Goal: Task Accomplishment & Management: Manage account settings

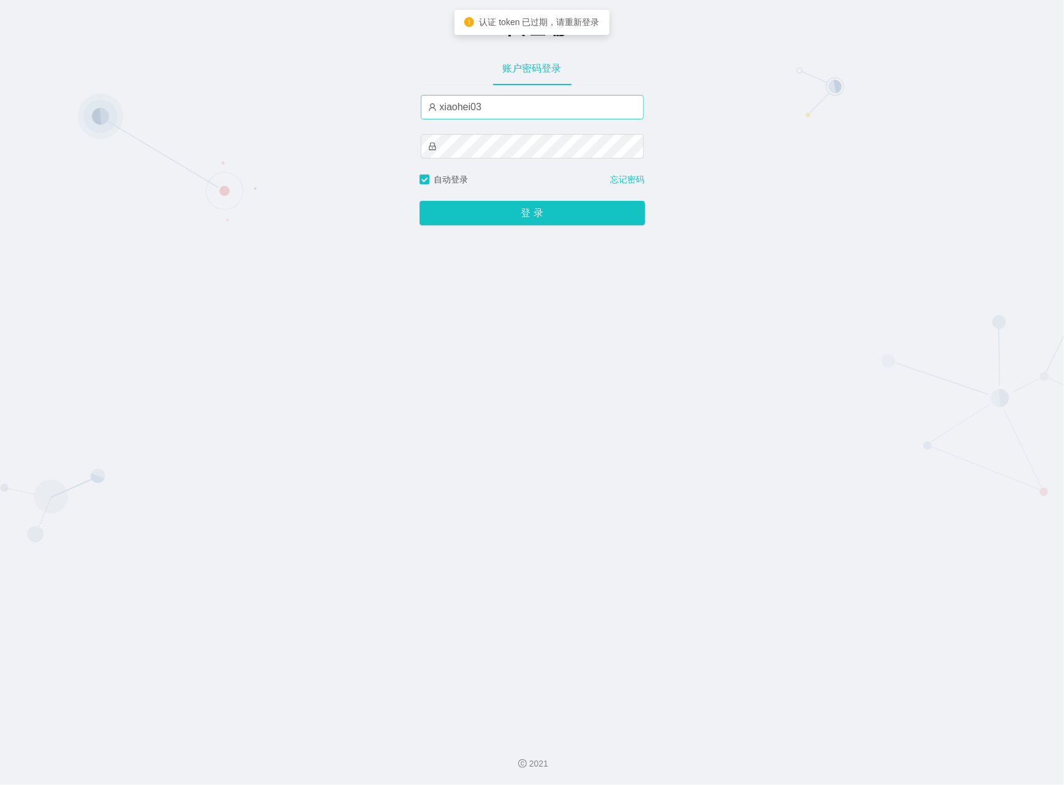
click at [503, 110] on input "xiaohei03" at bounding box center [532, 107] width 223 height 25
drag, startPoint x: 503, startPoint y: 110, endPoint x: 348, endPoint y: 92, distance: 156.1
click at [348, 92] on div "-代理端 账户密码登录 xiaohei03 自动登录 忘记密码 登 录" at bounding box center [532, 364] width 1064 height 728
click at [500, 106] on input "text" at bounding box center [532, 107] width 223 height 25
type input "azhong01"
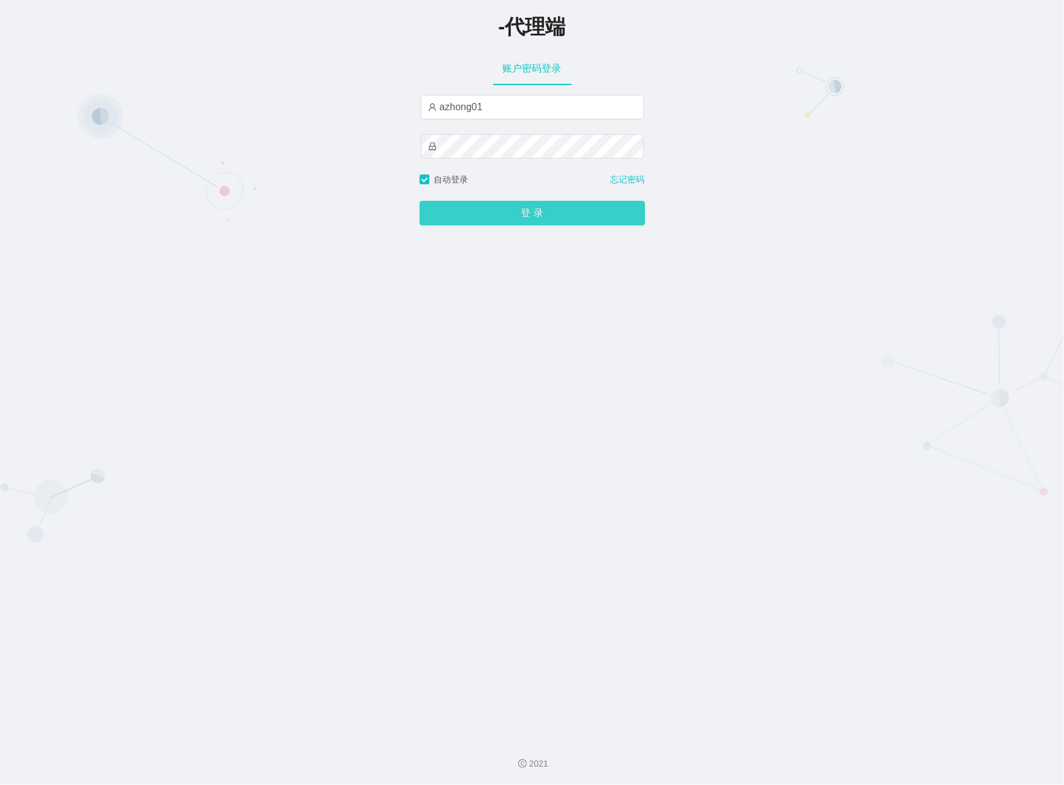
click at [501, 214] on button "登 录" at bounding box center [532, 213] width 225 height 25
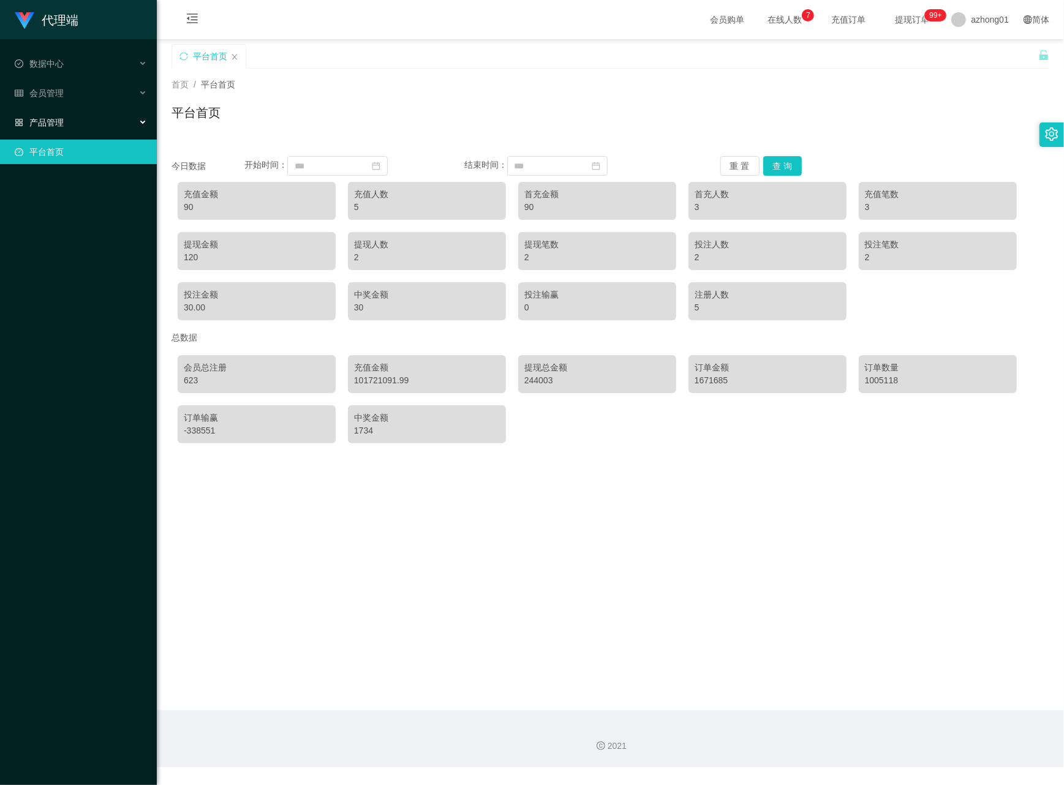
click at [74, 115] on div "产品管理" at bounding box center [78, 122] width 157 height 25
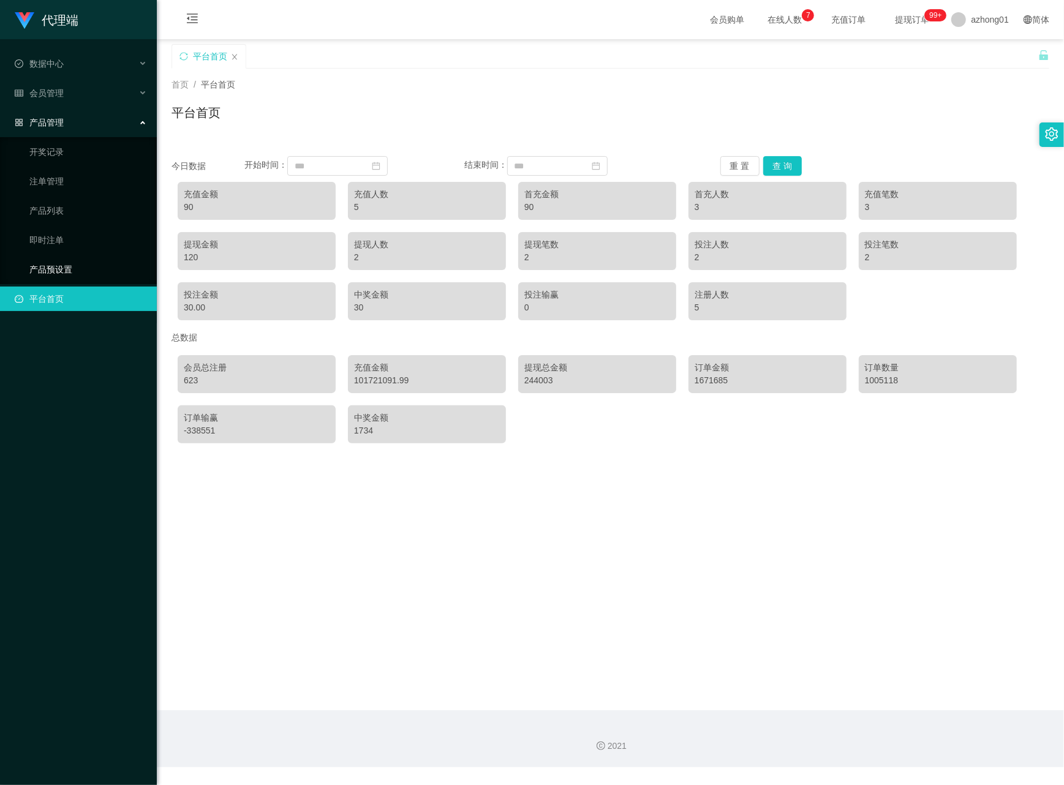
click at [29, 262] on link "产品预设置" at bounding box center [88, 269] width 118 height 25
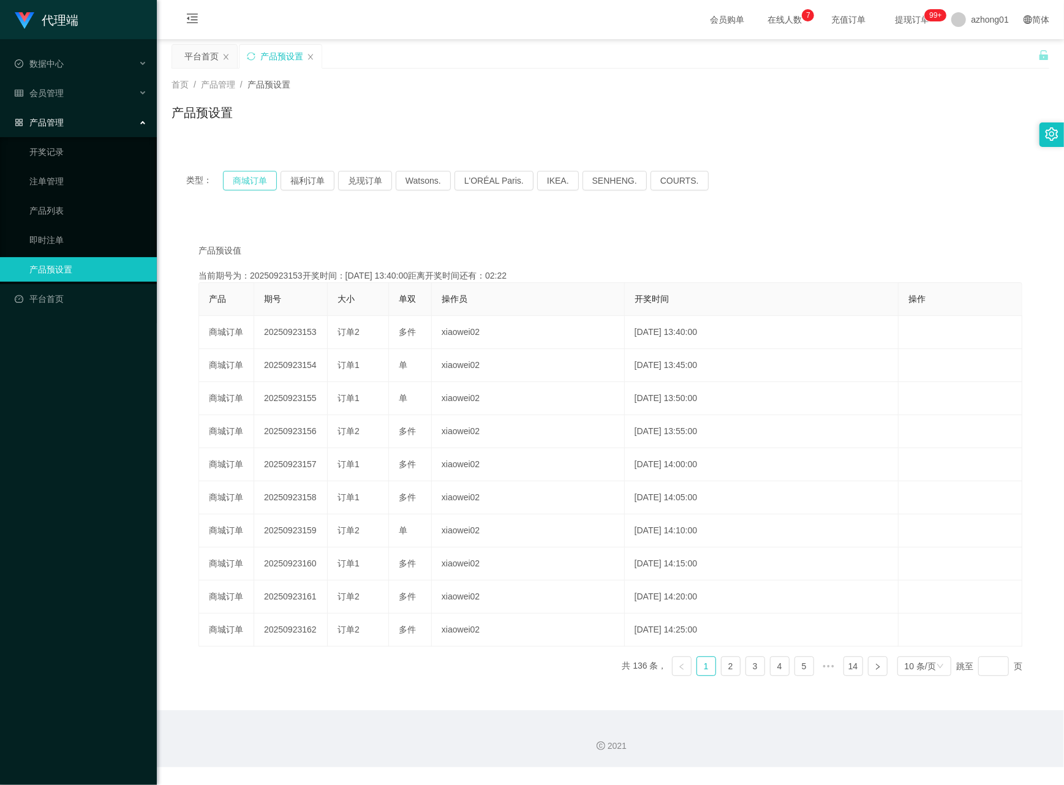
click at [233, 172] on button "商城订单" at bounding box center [250, 181] width 54 height 20
click at [65, 175] on link "注单管理" at bounding box center [88, 181] width 118 height 25
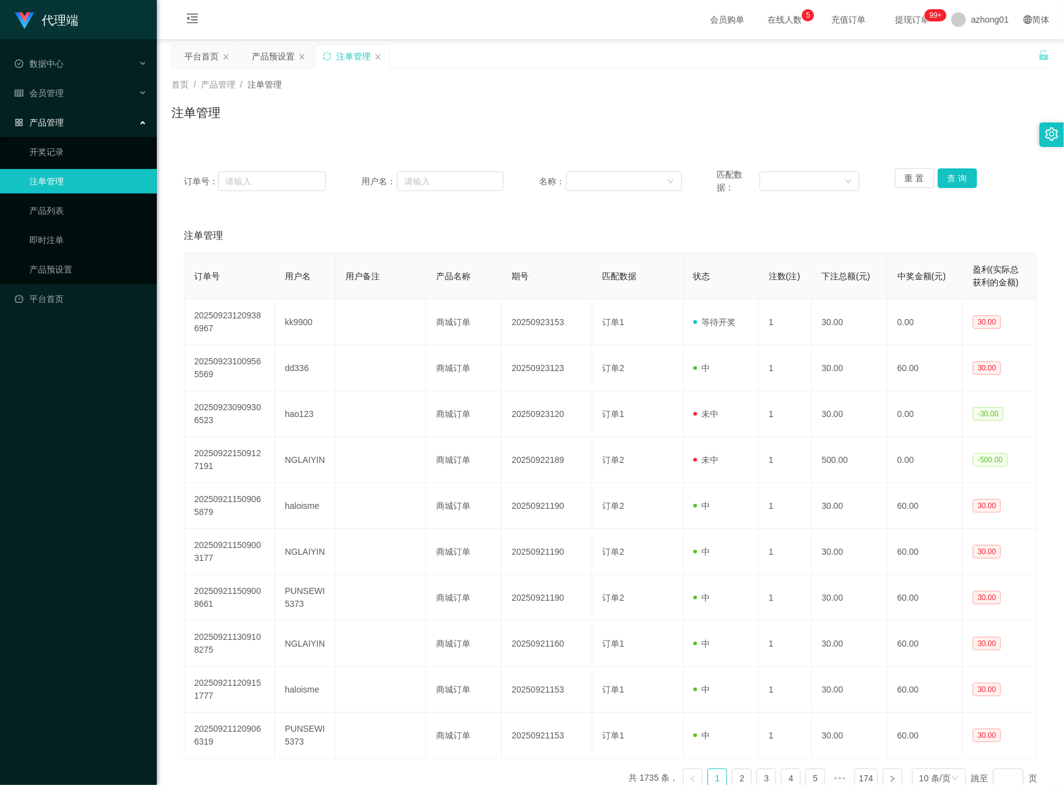
click at [402, 226] on div "注单管理" at bounding box center [610, 236] width 853 height 34
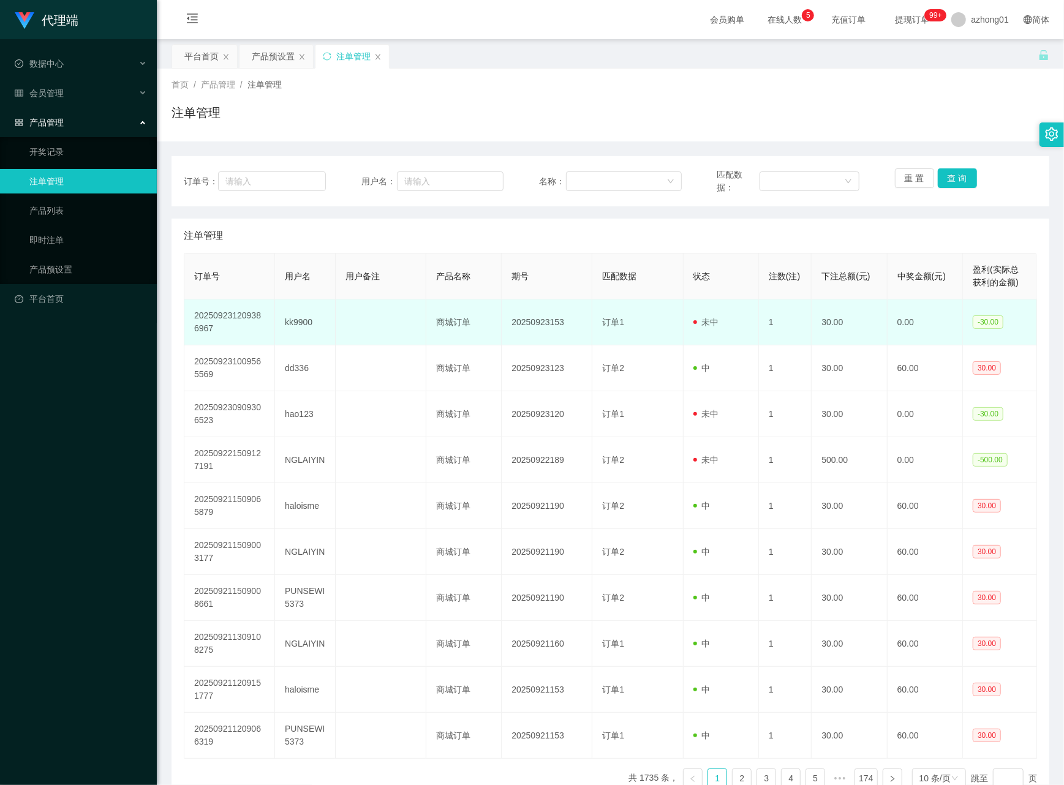
click at [290, 322] on td "kk9900" at bounding box center [305, 323] width 61 height 46
click at [289, 327] on td "kk9900" at bounding box center [305, 323] width 61 height 46
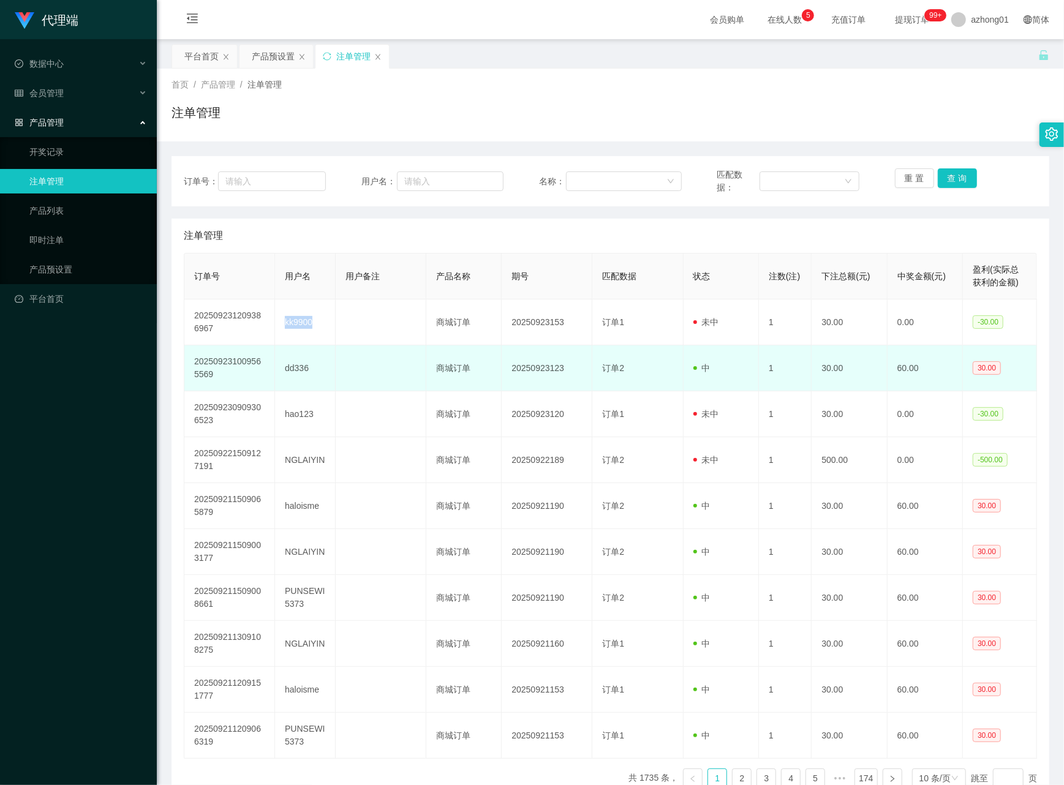
copy td "kk9900"
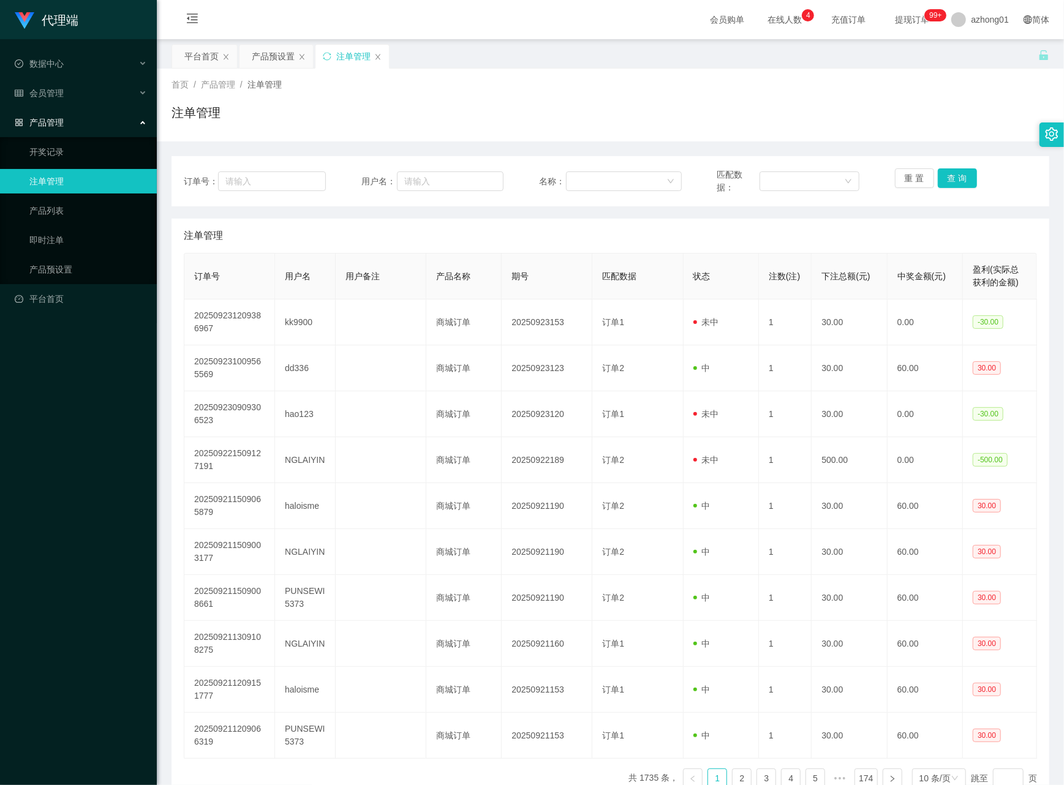
click at [65, 113] on div "产品管理" at bounding box center [78, 122] width 157 height 25
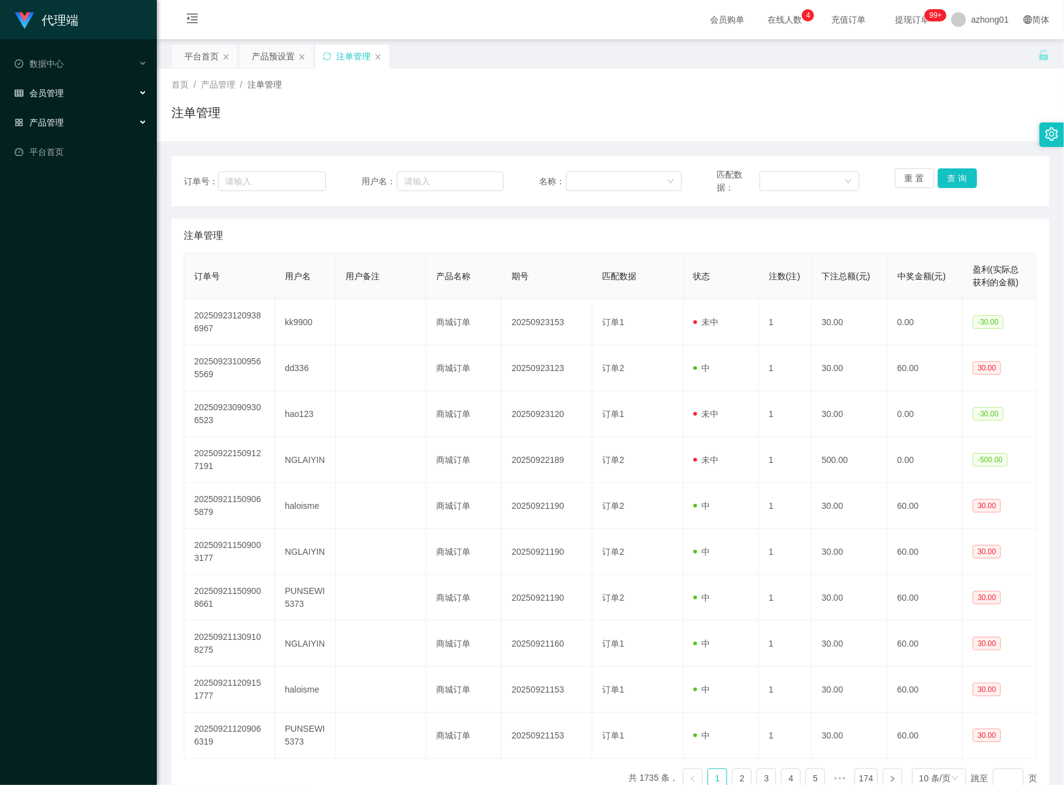
click at [69, 93] on div "会员管理" at bounding box center [78, 93] width 157 height 25
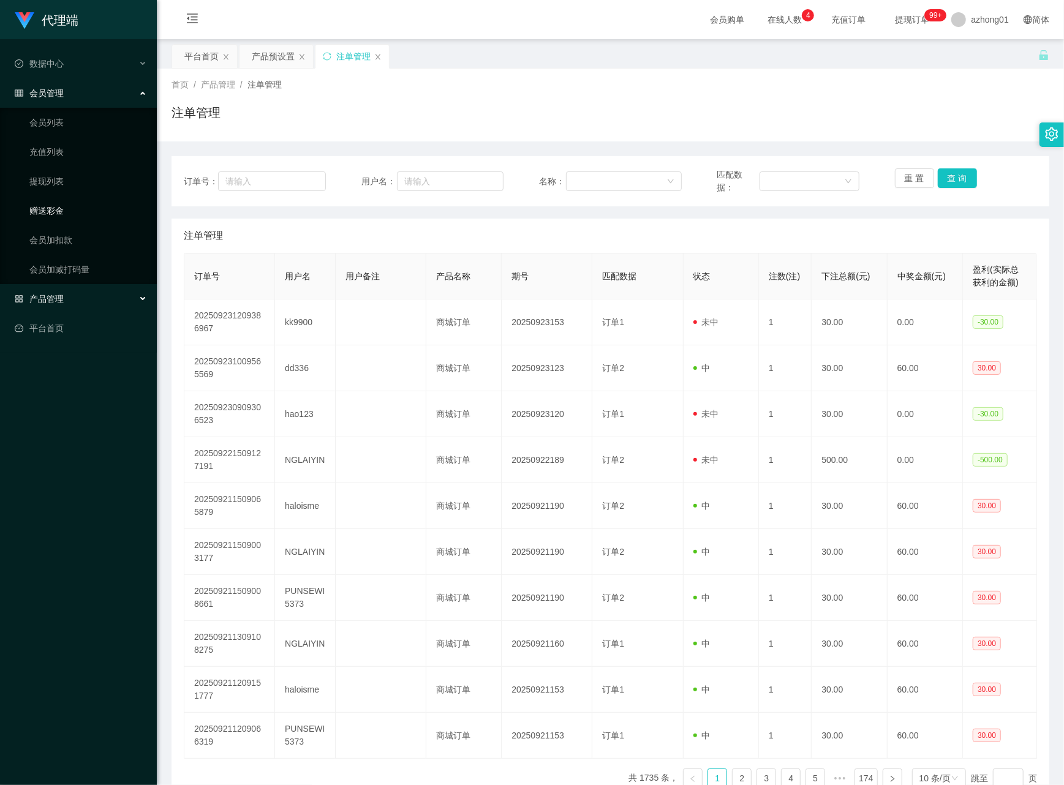
click at [65, 202] on link "赠送彩金" at bounding box center [88, 210] width 118 height 25
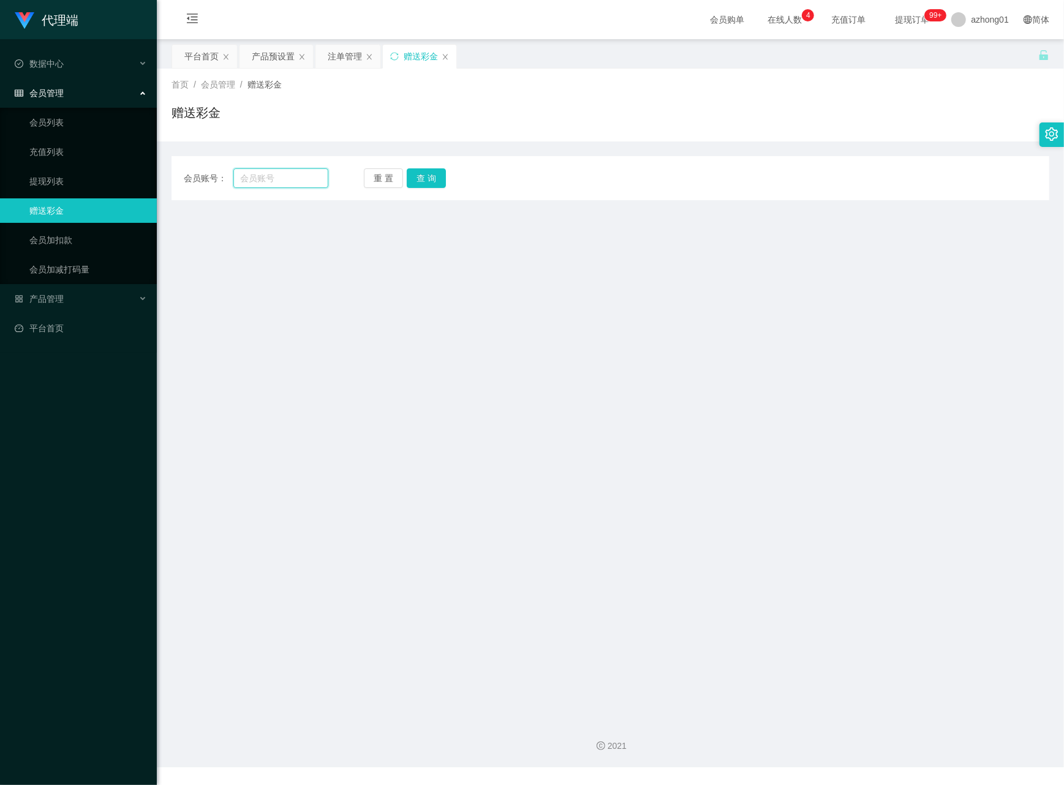
click at [289, 179] on input "text" at bounding box center [280, 178] width 95 height 20
paste input "kk9900"
click at [419, 172] on button "查 询" at bounding box center [426, 178] width 39 height 20
click at [425, 181] on button "查 询" at bounding box center [426, 178] width 39 height 20
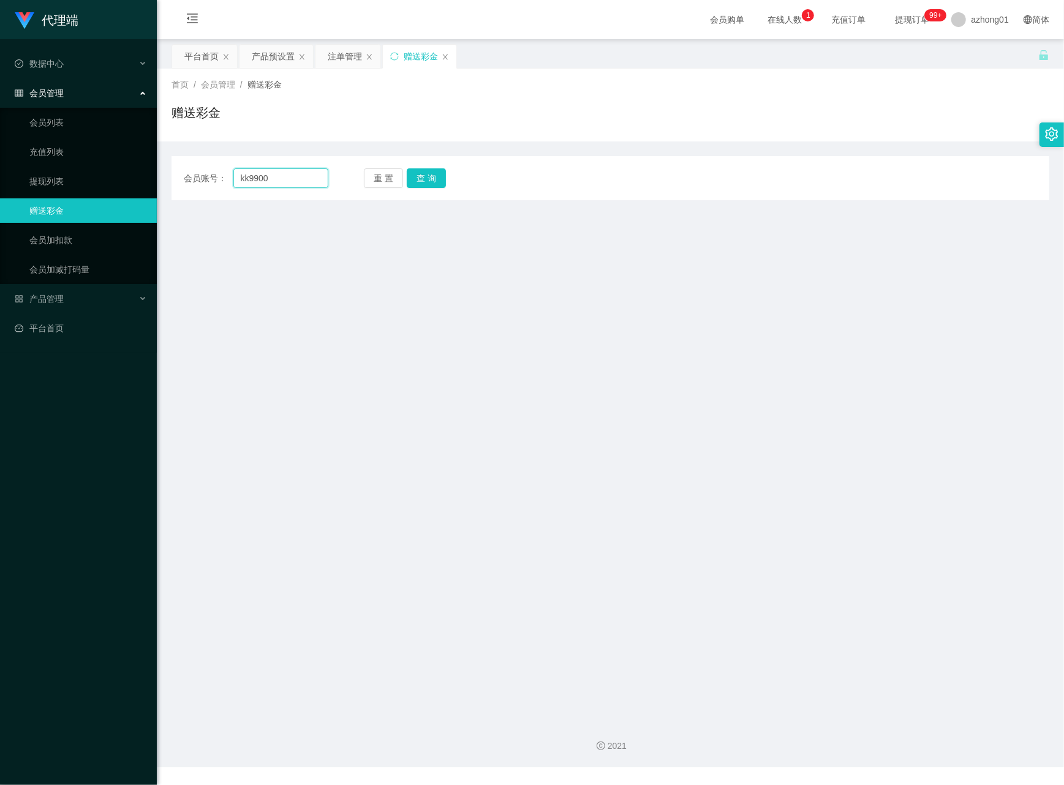
click at [277, 177] on input "kk9900" at bounding box center [280, 178] width 95 height 20
type input "kk9900"
click at [429, 176] on button "查 询" at bounding box center [426, 178] width 39 height 20
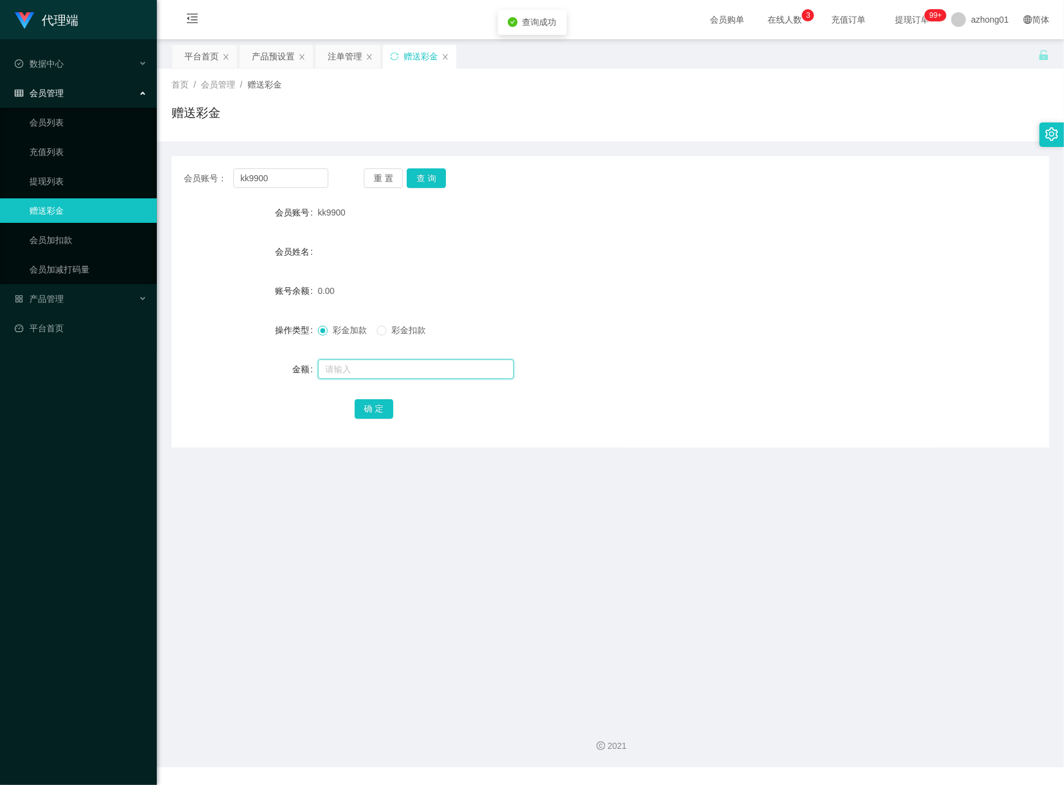
drag, startPoint x: 358, startPoint y: 369, endPoint x: 364, endPoint y: 372, distance: 6.6
click at [358, 369] on input "text" at bounding box center [416, 370] width 196 height 20
type input "60"
click at [374, 412] on button "确 定" at bounding box center [374, 409] width 39 height 20
click at [62, 116] on link "会员列表" at bounding box center [88, 122] width 118 height 25
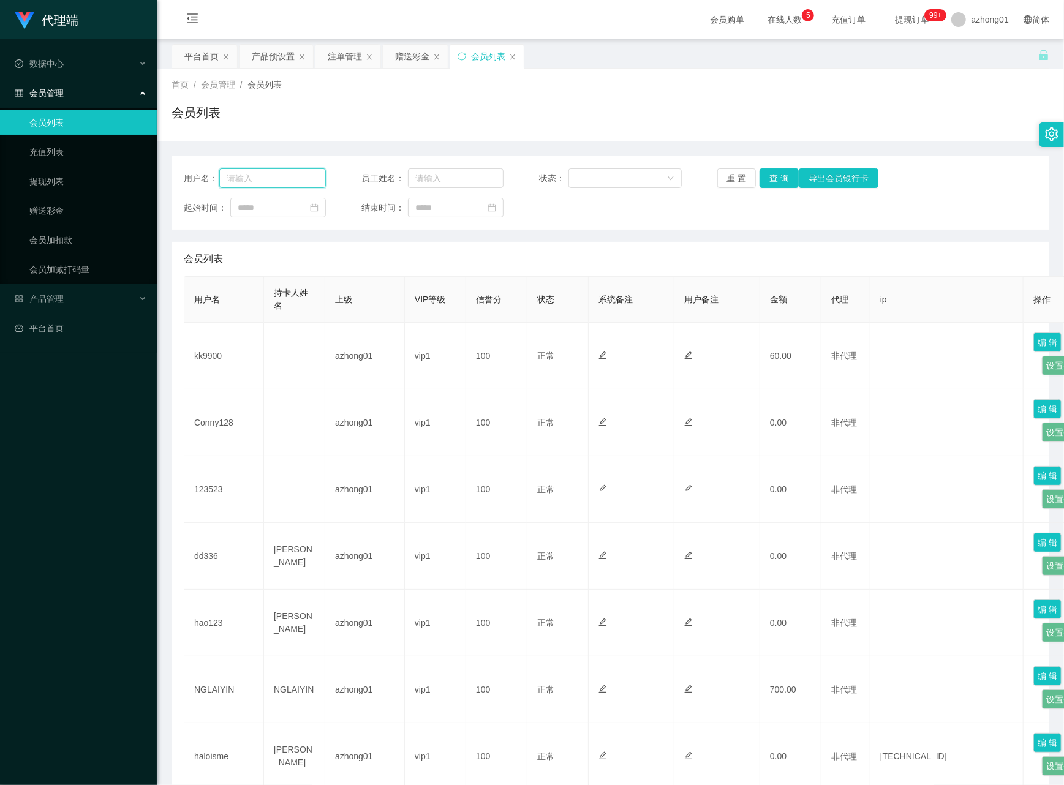
click at [243, 187] on input "text" at bounding box center [272, 178] width 107 height 20
paste input "工作台积分是否为60？"
type input "工作台积分是否为60？"
drag, startPoint x: 310, startPoint y: 179, endPoint x: 176, endPoint y: 170, distance: 133.9
click at [176, 170] on div "用户名： 工作台积分是否为60？ 员工姓名： 状态： 重 置 查 询 导出会员银行卡 起始时间： 结束时间：" at bounding box center [611, 193] width 878 height 74
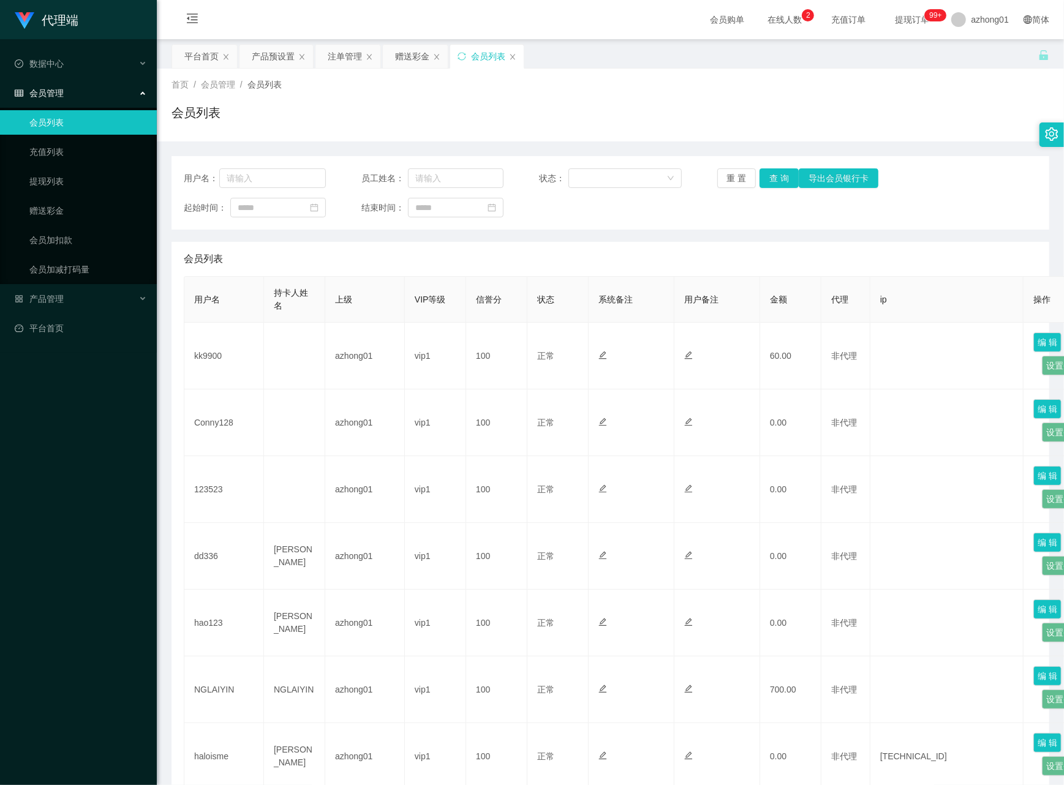
click at [898, 18] on span "提现订单 99+" at bounding box center [912, 19] width 47 height 9
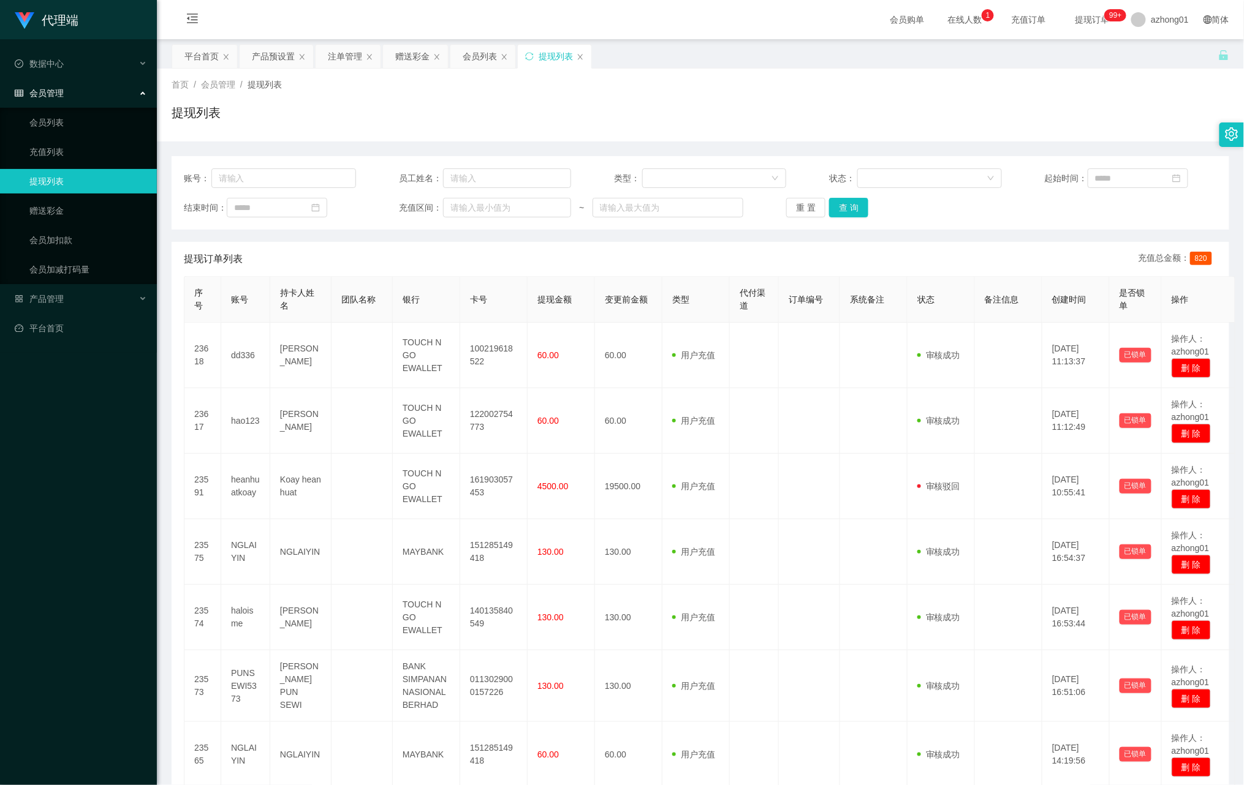
click at [306, 103] on div "首页 / 会员管理 / 提现列表 / 提现列表" at bounding box center [700, 104] width 1057 height 53
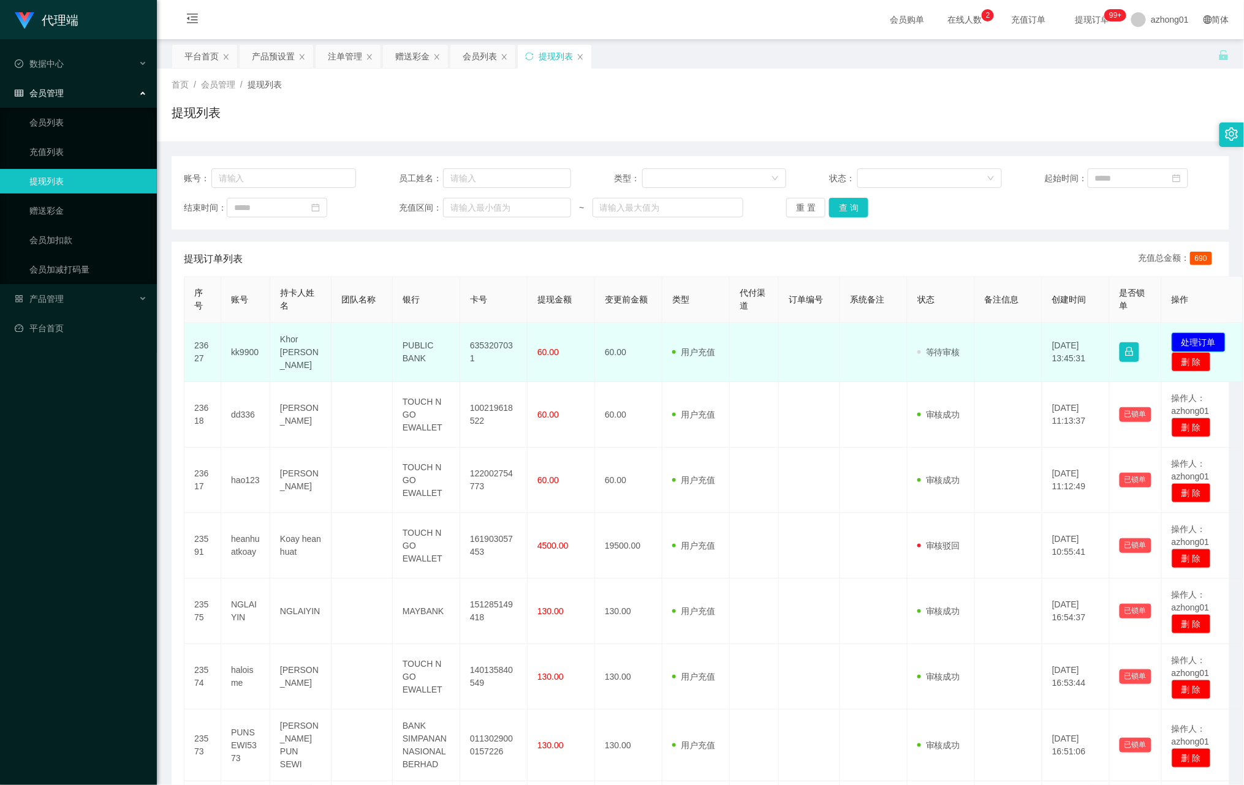
click at [1204, 334] on button "处理订单" at bounding box center [1198, 343] width 54 height 20
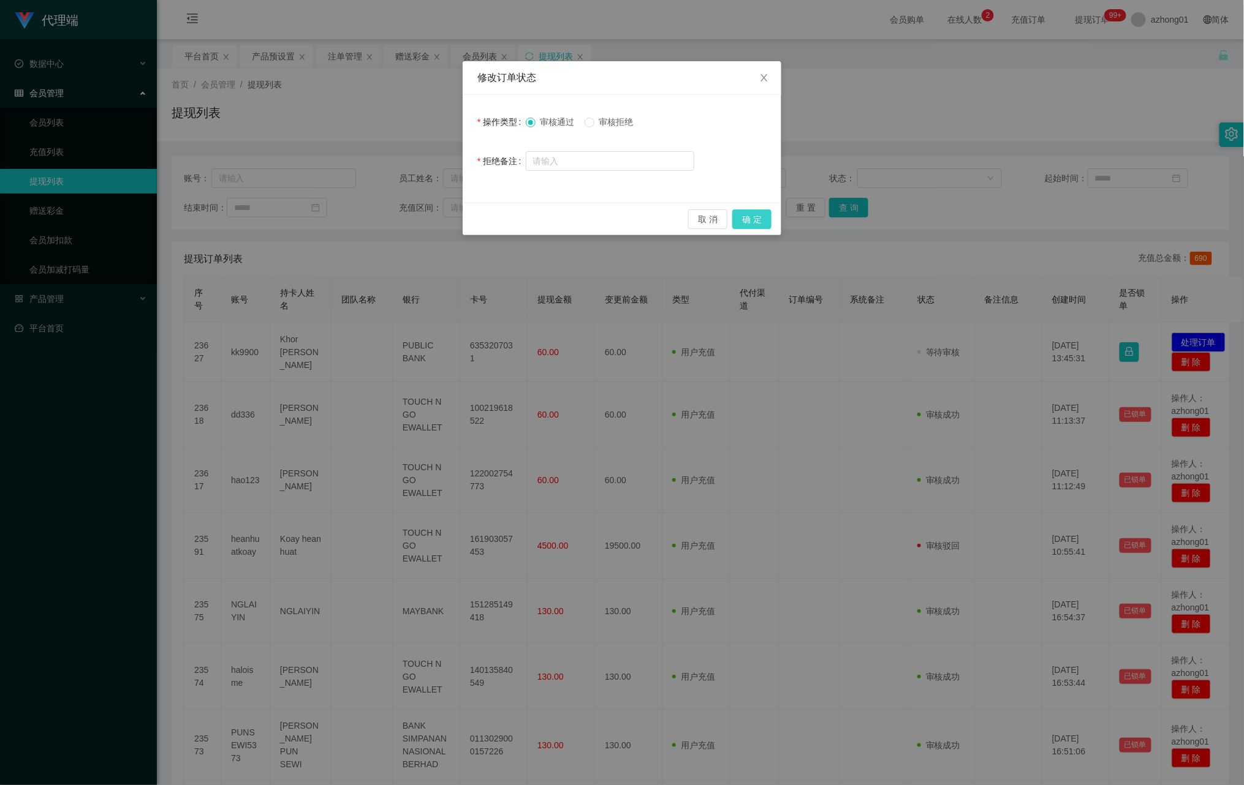
click at [755, 216] on button "确 定" at bounding box center [751, 220] width 39 height 20
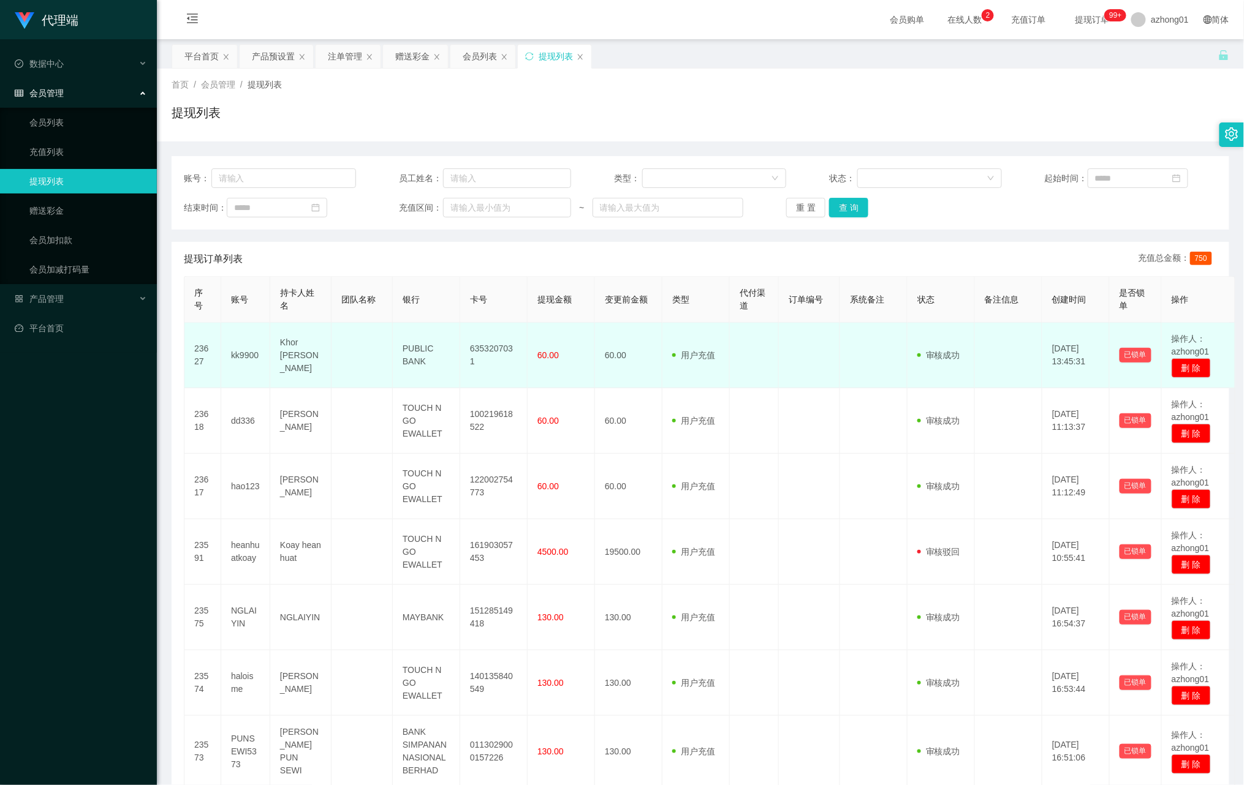
click at [488, 353] on td "6353207031" at bounding box center [493, 356] width 67 height 66
copy td "6353207031"
click at [410, 348] on td "PUBLIC BANK" at bounding box center [426, 356] width 67 height 66
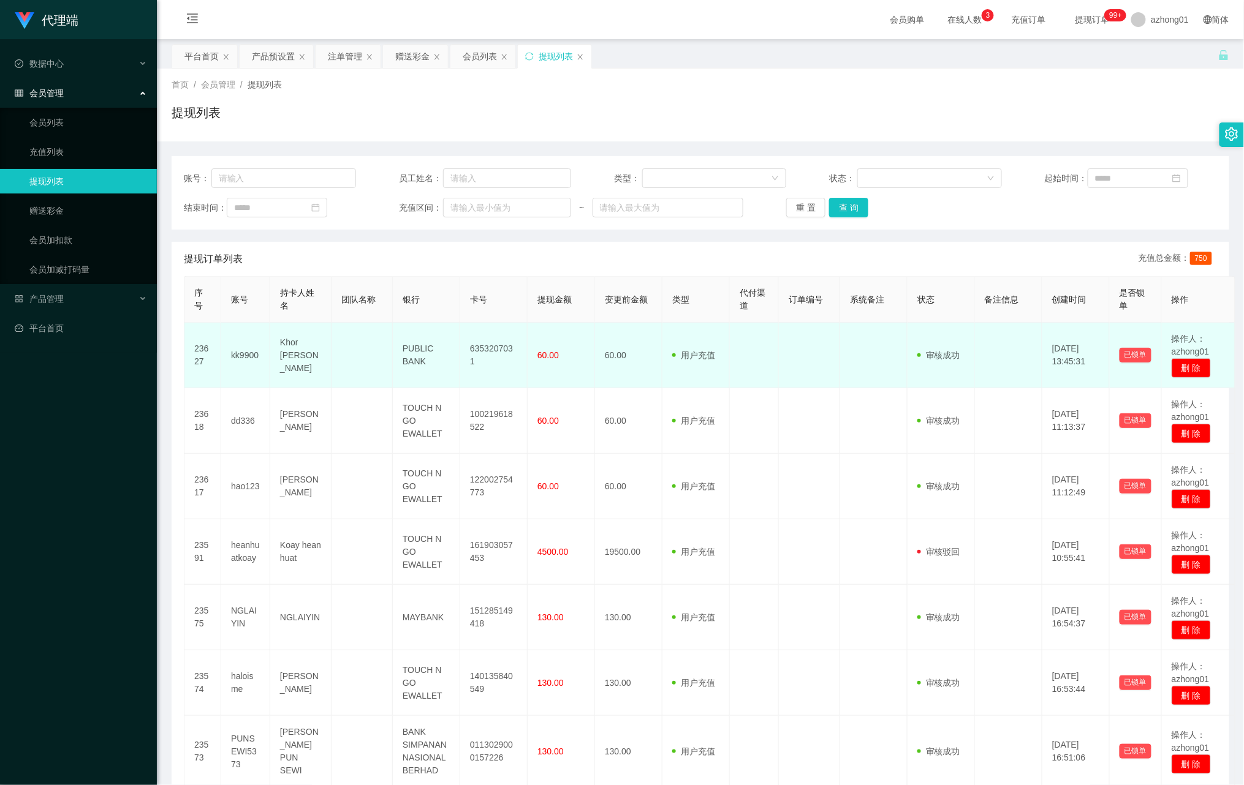
click at [423, 369] on td "PUBLIC BANK" at bounding box center [426, 356] width 67 height 66
drag, startPoint x: 424, startPoint y: 361, endPoint x: 396, endPoint y: 349, distance: 30.7
click at [396, 349] on td "PUBLIC BANK" at bounding box center [426, 356] width 67 height 66
copy td "PUBLIC BANK"
